Goal: Transaction & Acquisition: Purchase product/service

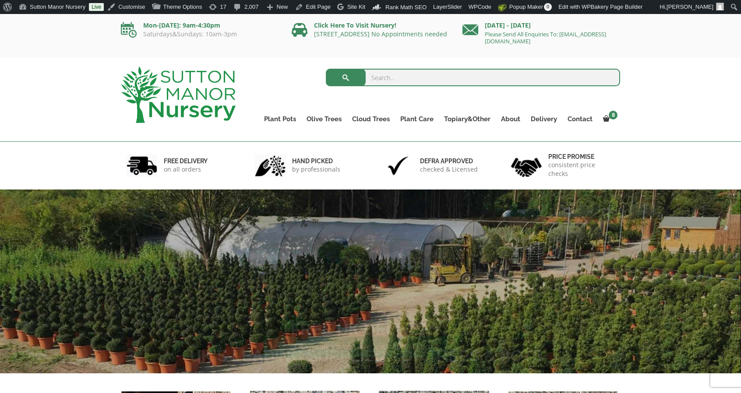
click at [406, 77] on input "search" at bounding box center [473, 78] width 295 height 18
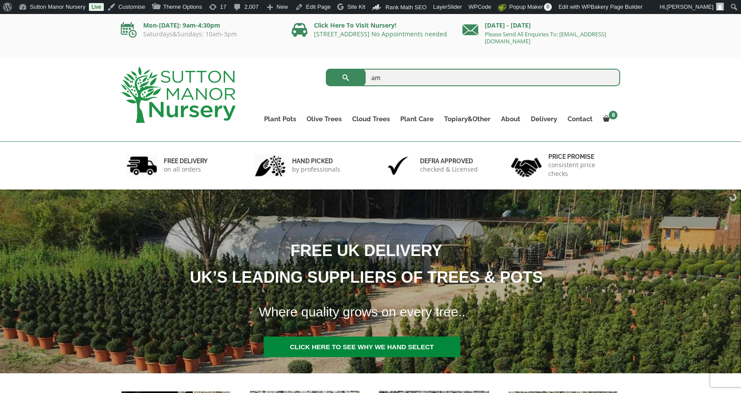
type input "amalfi"
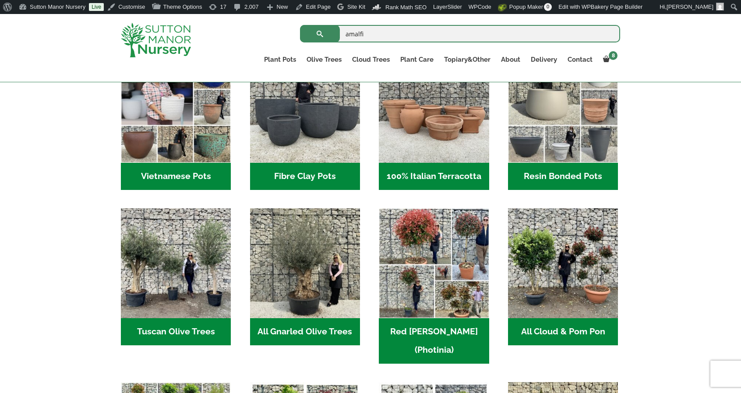
scroll to position [350, 0]
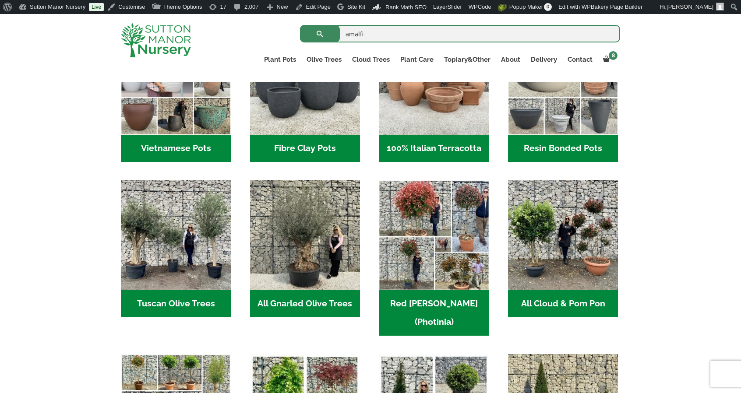
click at [403, 33] on input "amalfi" at bounding box center [460, 34] width 320 height 18
click at [300, 25] on button "submit" at bounding box center [320, 34] width 40 height 18
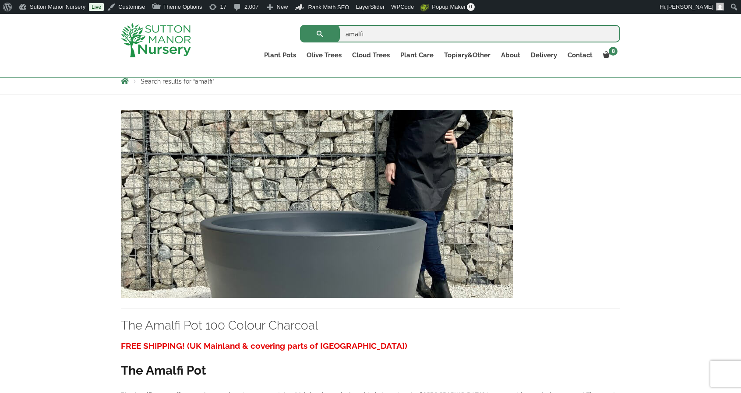
scroll to position [175, 0]
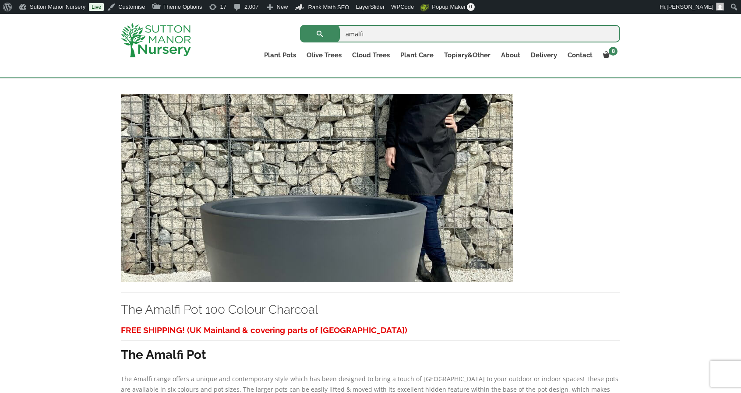
click at [401, 232] on img at bounding box center [317, 188] width 392 height 188
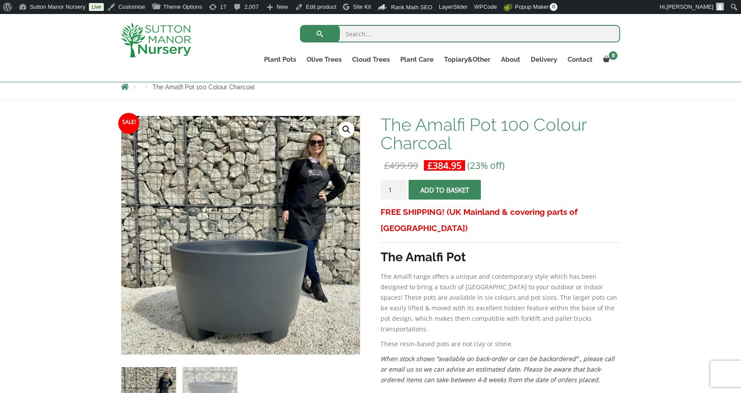
scroll to position [88, 0]
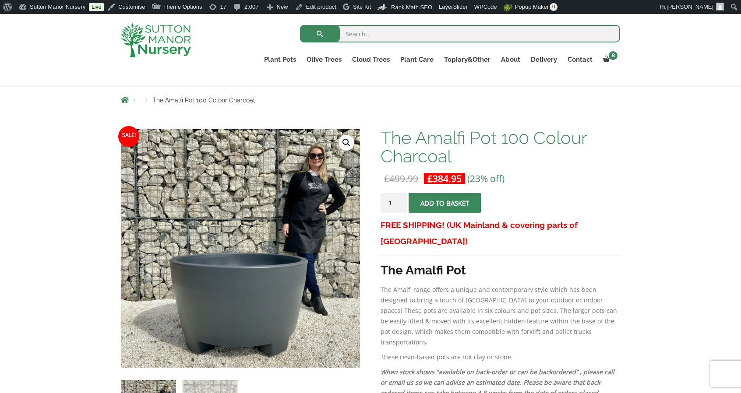
drag, startPoint x: 0, startPoint y: 0, endPoint x: 401, endPoint y: 232, distance: 463.1
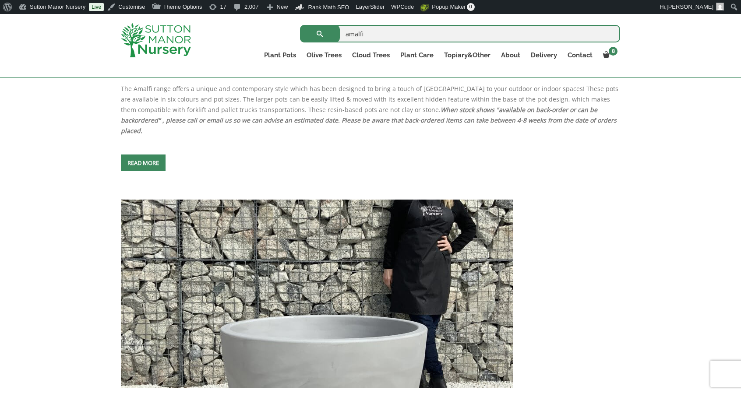
scroll to position [482, 0]
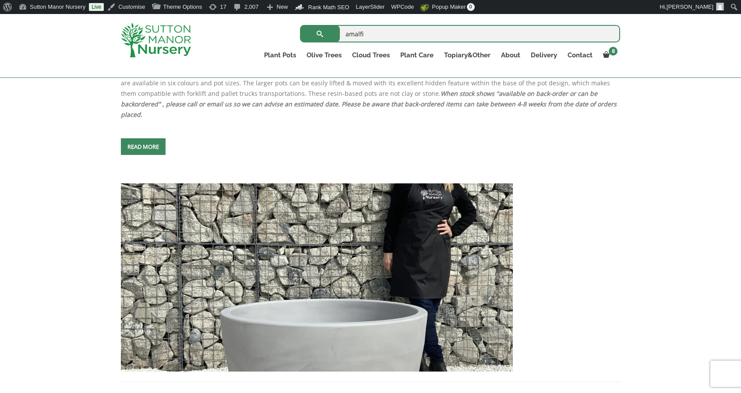
click at [401, 232] on img at bounding box center [317, 278] width 392 height 188
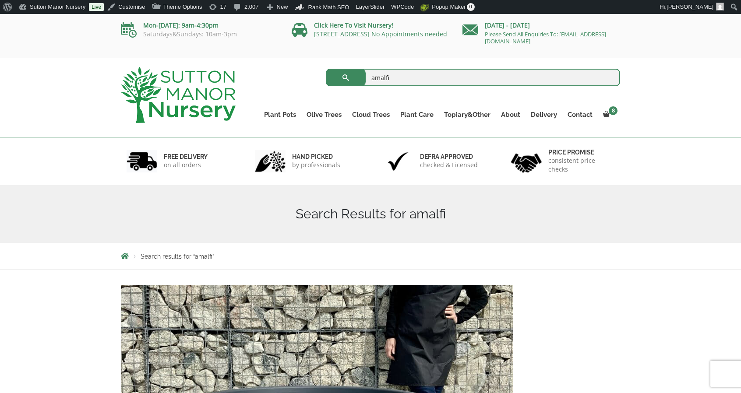
click at [590, 323] on div "The Amalfi Pot 100 Colour Charcoal" at bounding box center [370, 399] width 499 height 228
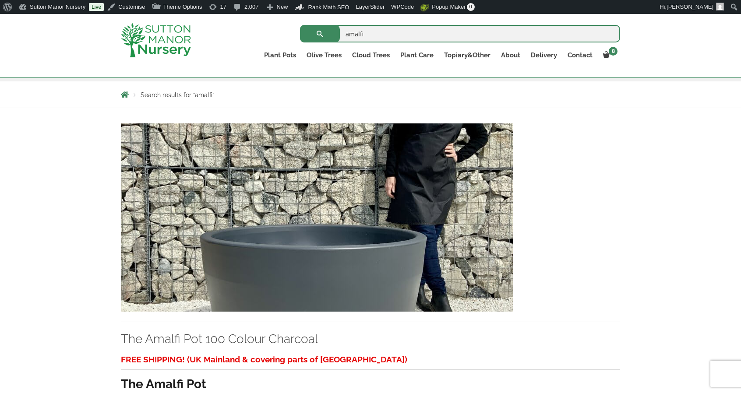
scroll to position [146, 0]
click at [391, 200] on img at bounding box center [317, 217] width 392 height 188
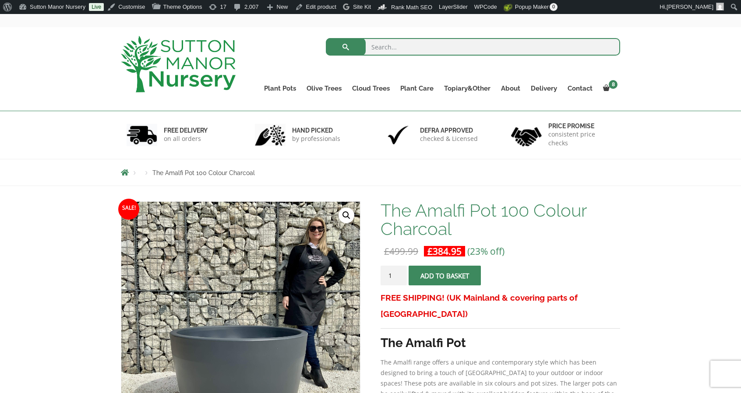
click at [195, 87] on img at bounding box center [178, 64] width 115 height 56
